Goal: Task Accomplishment & Management: Complete application form

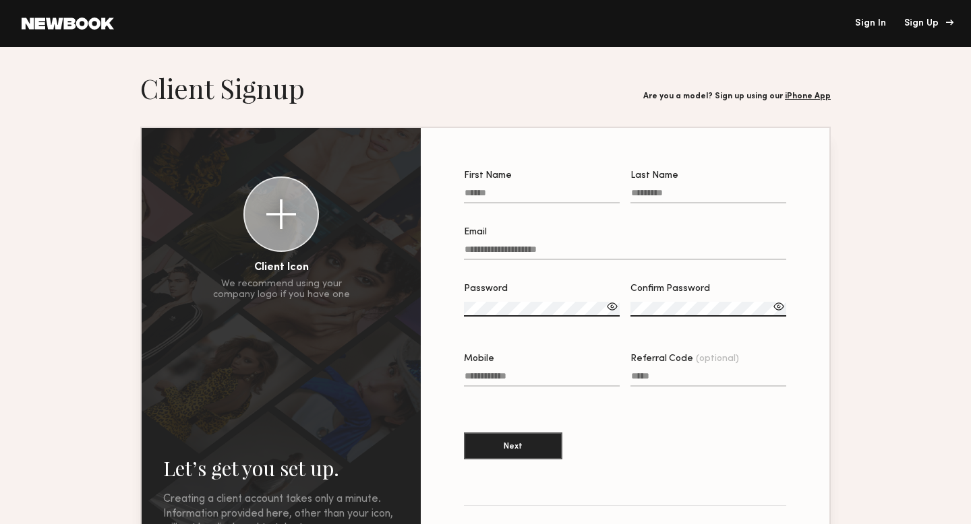
click at [913, 26] on div "Sign Up" at bounding box center [926, 23] width 45 height 9
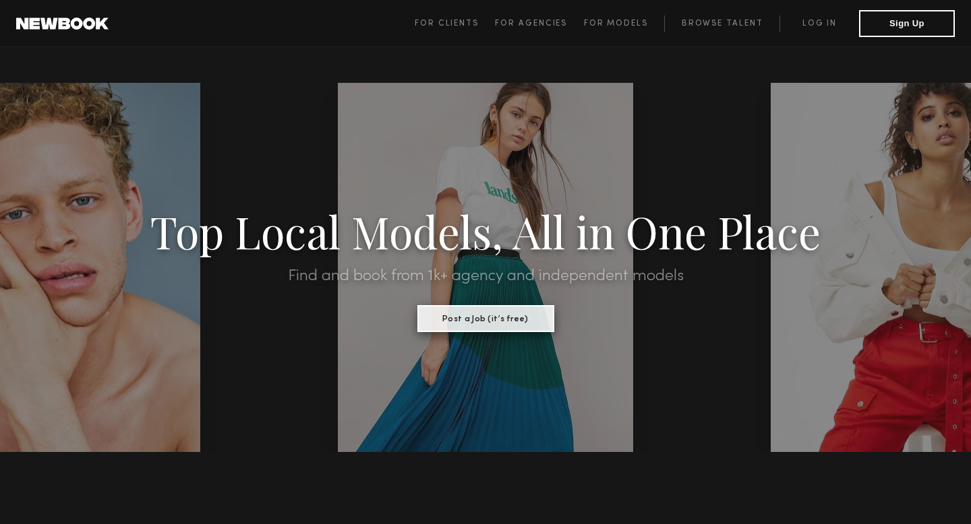
click at [458, 322] on button "Post a Job (it’s free)" at bounding box center [485, 318] width 137 height 27
click at [877, 33] on button "Sign Up" at bounding box center [907, 22] width 96 height 27
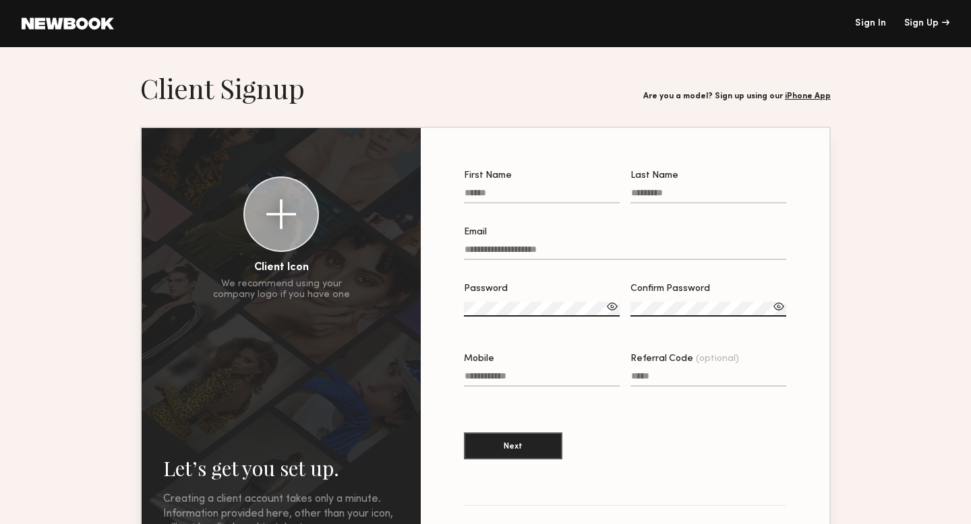
click at [804, 96] on link "iPhone App" at bounding box center [808, 96] width 46 height 8
